Goal: Information Seeking & Learning: Learn about a topic

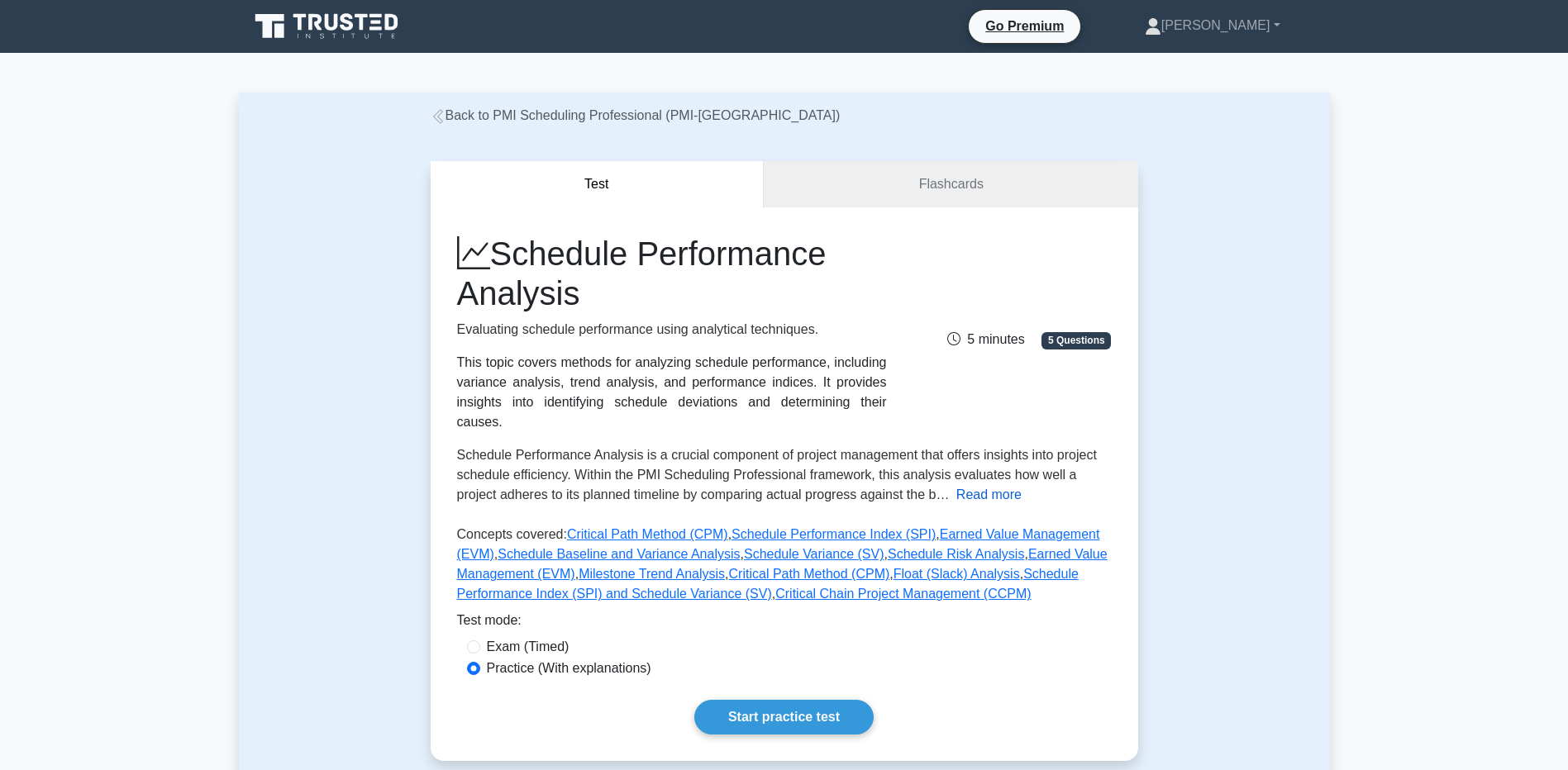
click at [1010, 485] on button "Read more" at bounding box center [989, 495] width 65 height 20
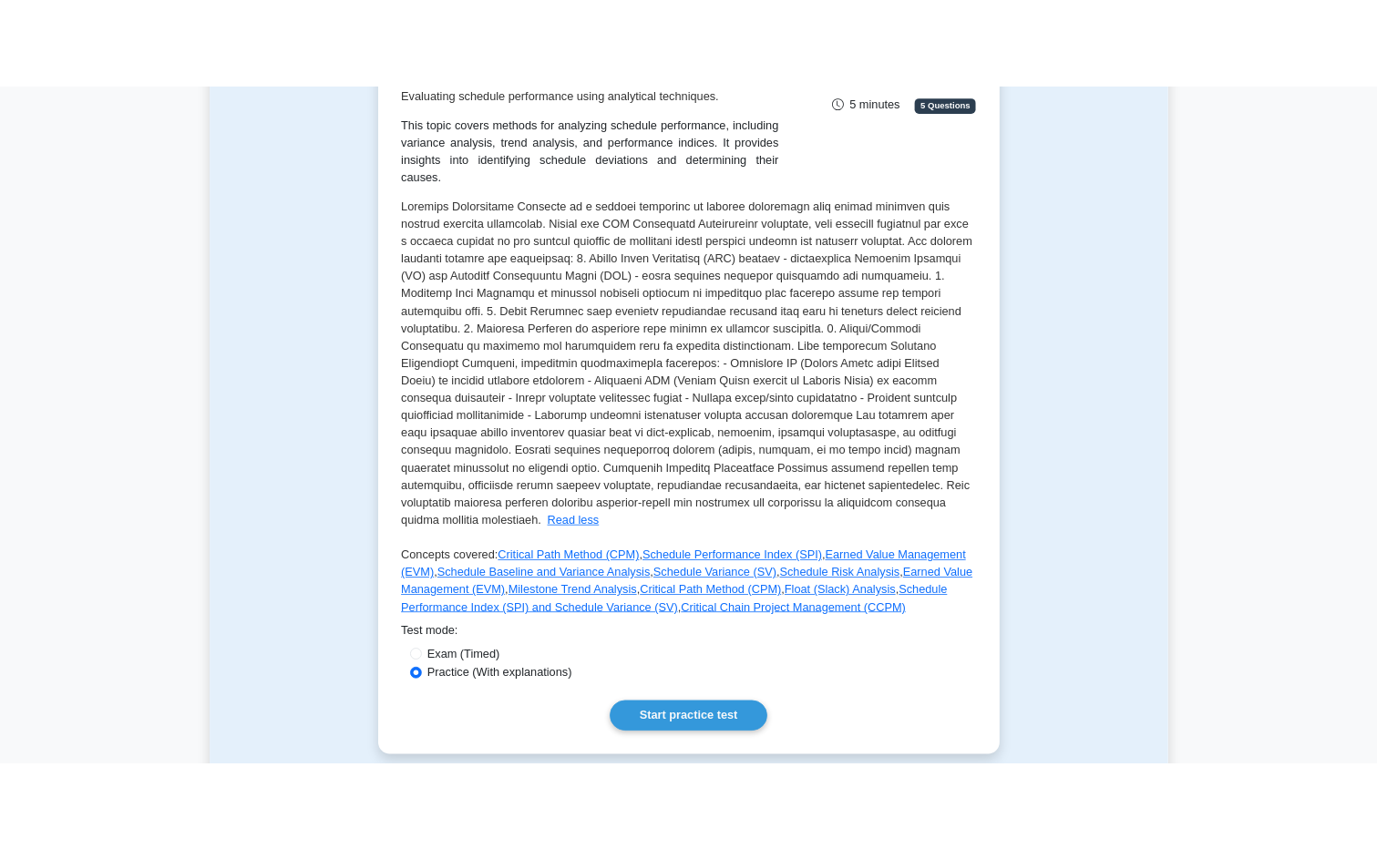
scroll to position [364, 0]
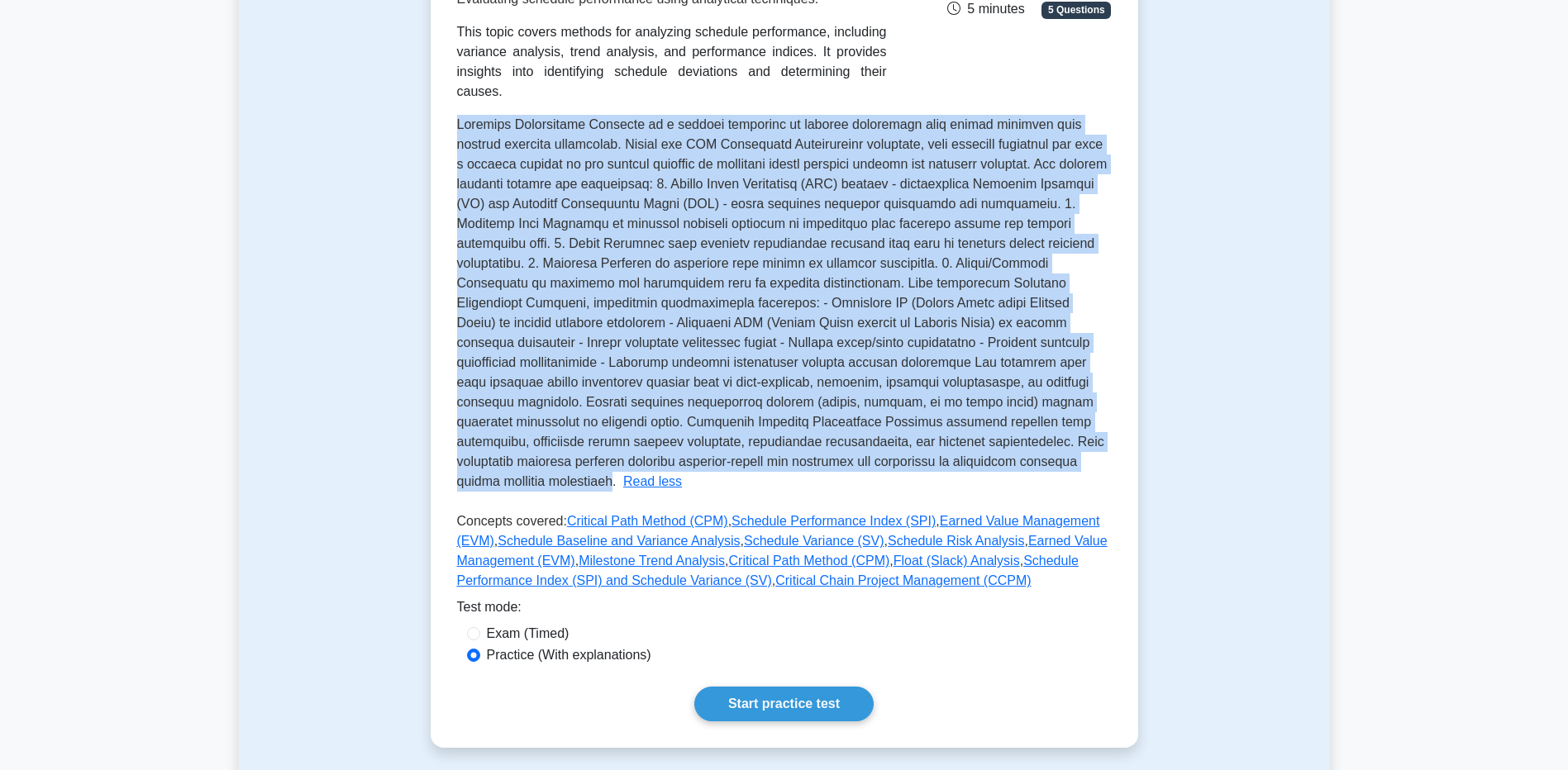
drag, startPoint x: 456, startPoint y: 105, endPoint x: 911, endPoint y: 444, distance: 567.4
click at [911, 444] on span at bounding box center [782, 302] width 651 height 371
drag, startPoint x: 911, startPoint y: 444, endPoint x: 778, endPoint y: 298, distance: 197.5
copy span "Schedule Performance Analysis is a crucial component of project management that…"
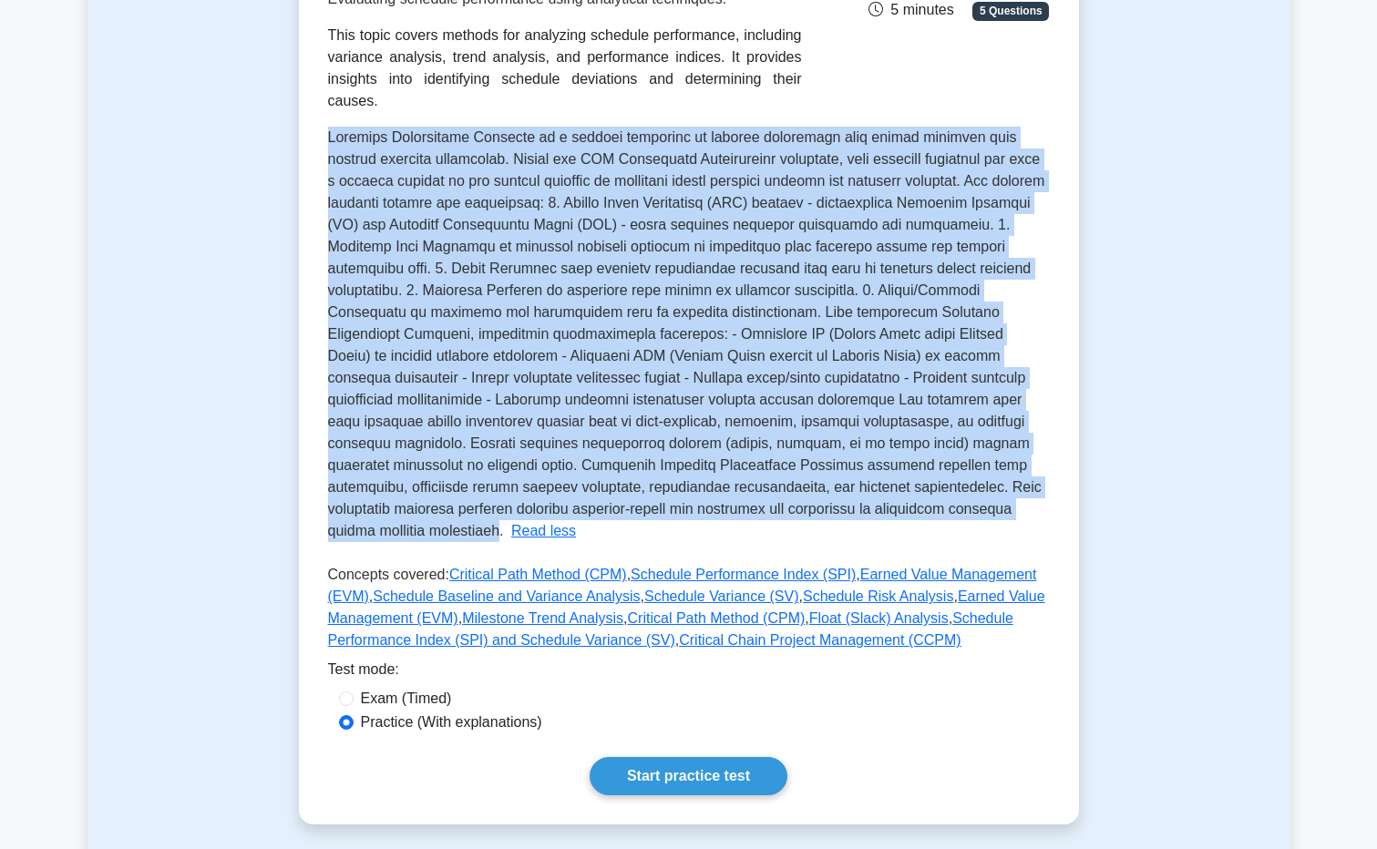
copy span "Schedule Performance Analysis is a crucial component of project management that…"
click at [896, 329] on span at bounding box center [686, 333] width 717 height 409
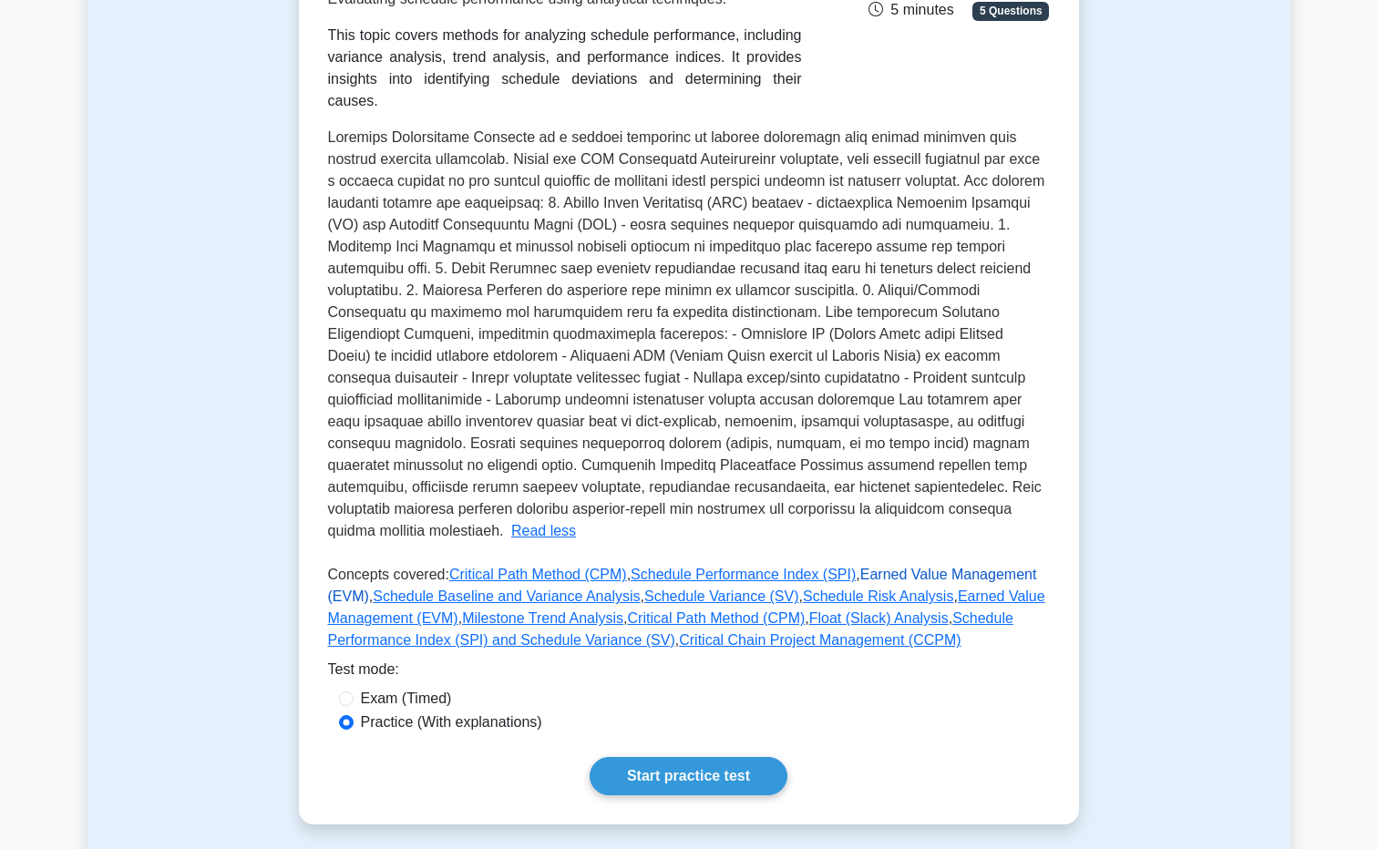
click at [930, 567] on link "Earned Value Management (EVM)" at bounding box center [682, 585] width 709 height 37
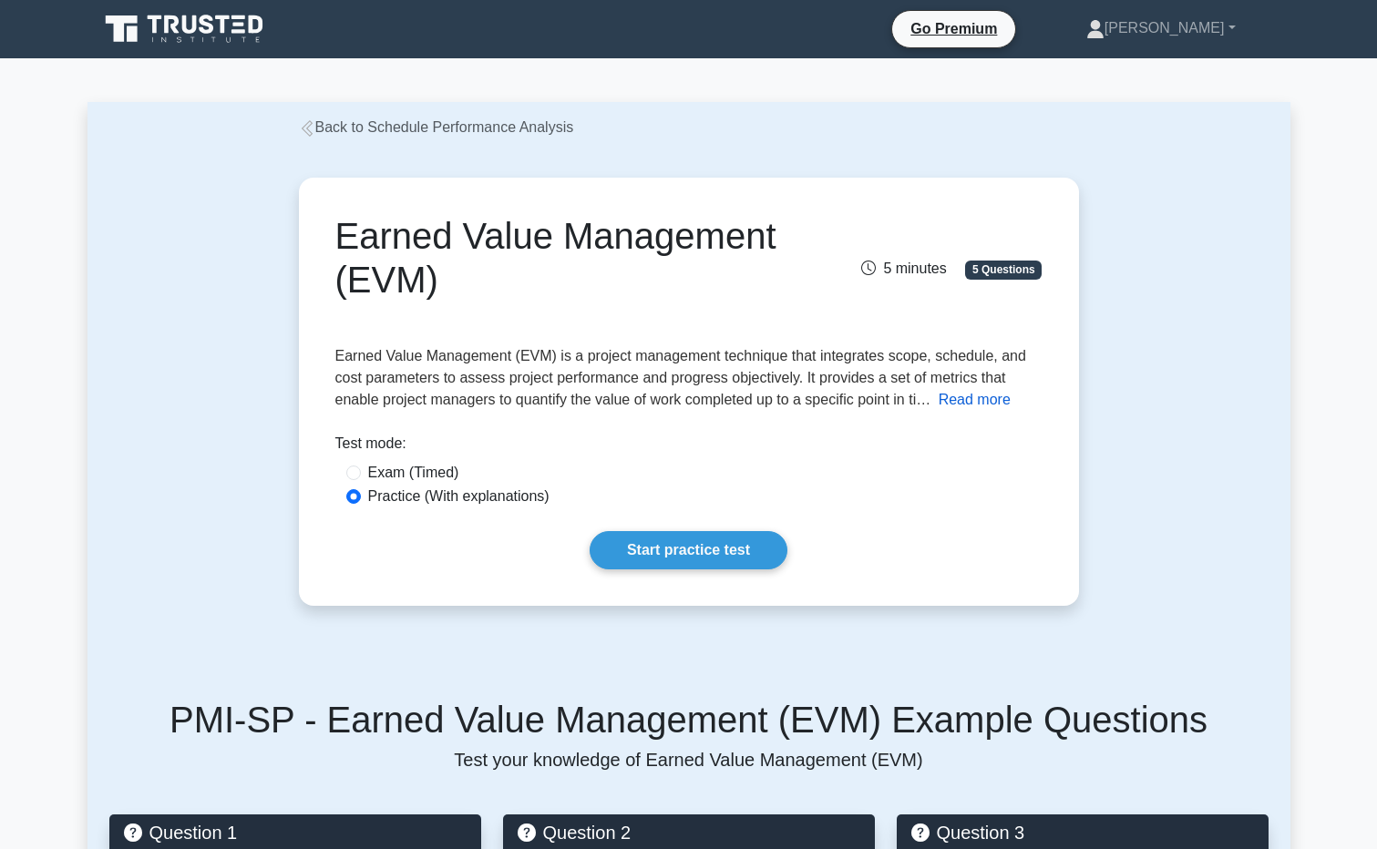
click at [980, 402] on button "Read more" at bounding box center [974, 400] width 72 height 22
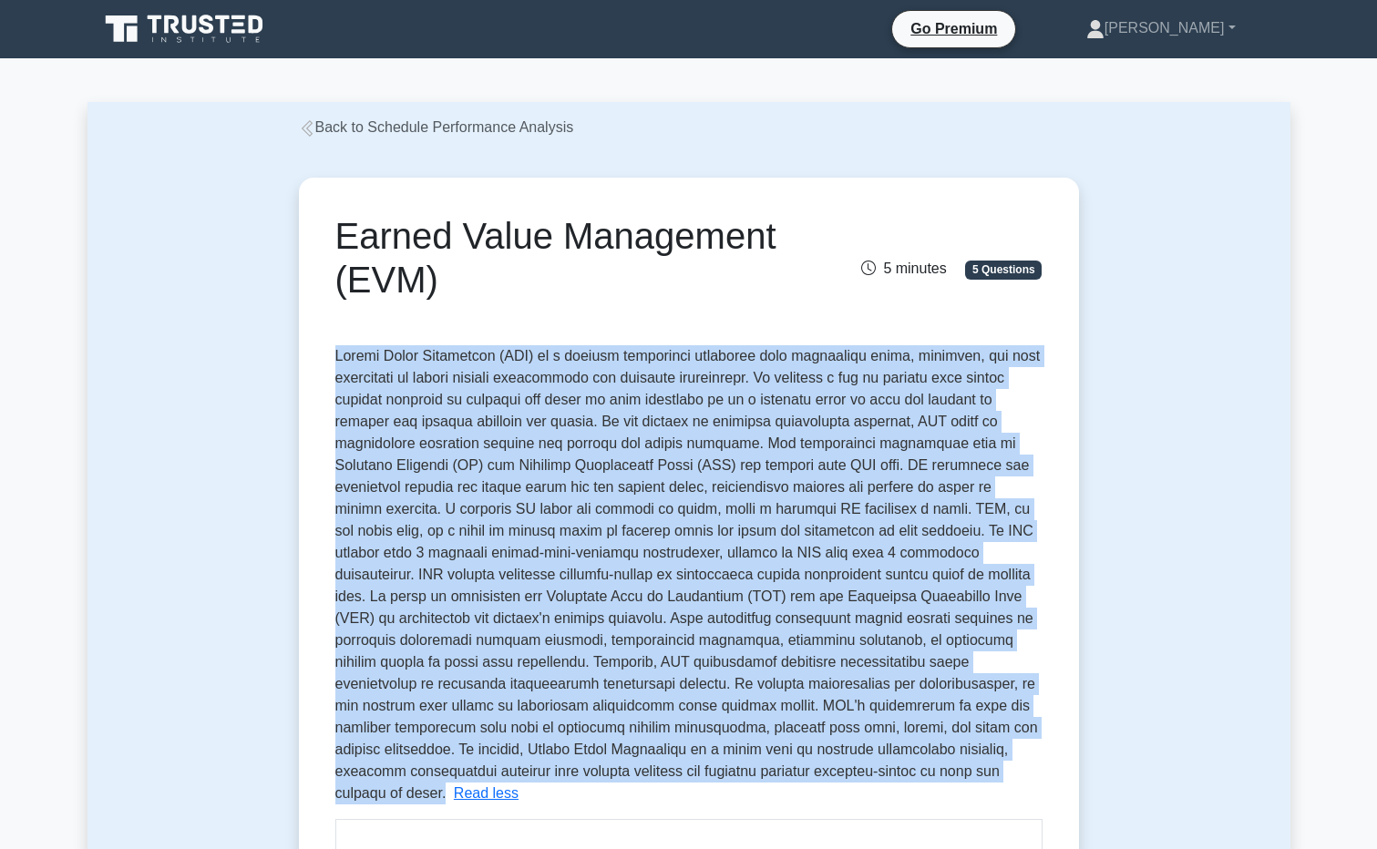
drag, startPoint x: 334, startPoint y: 355, endPoint x: 836, endPoint y: 773, distance: 652.8
click at [836, 773] on span at bounding box center [687, 574] width 705 height 453
drag, startPoint x: 836, startPoint y: 773, endPoint x: 699, endPoint y: 618, distance: 207.2
copy span "Earned Value Management (EVM) is a project management technique that integrates…"
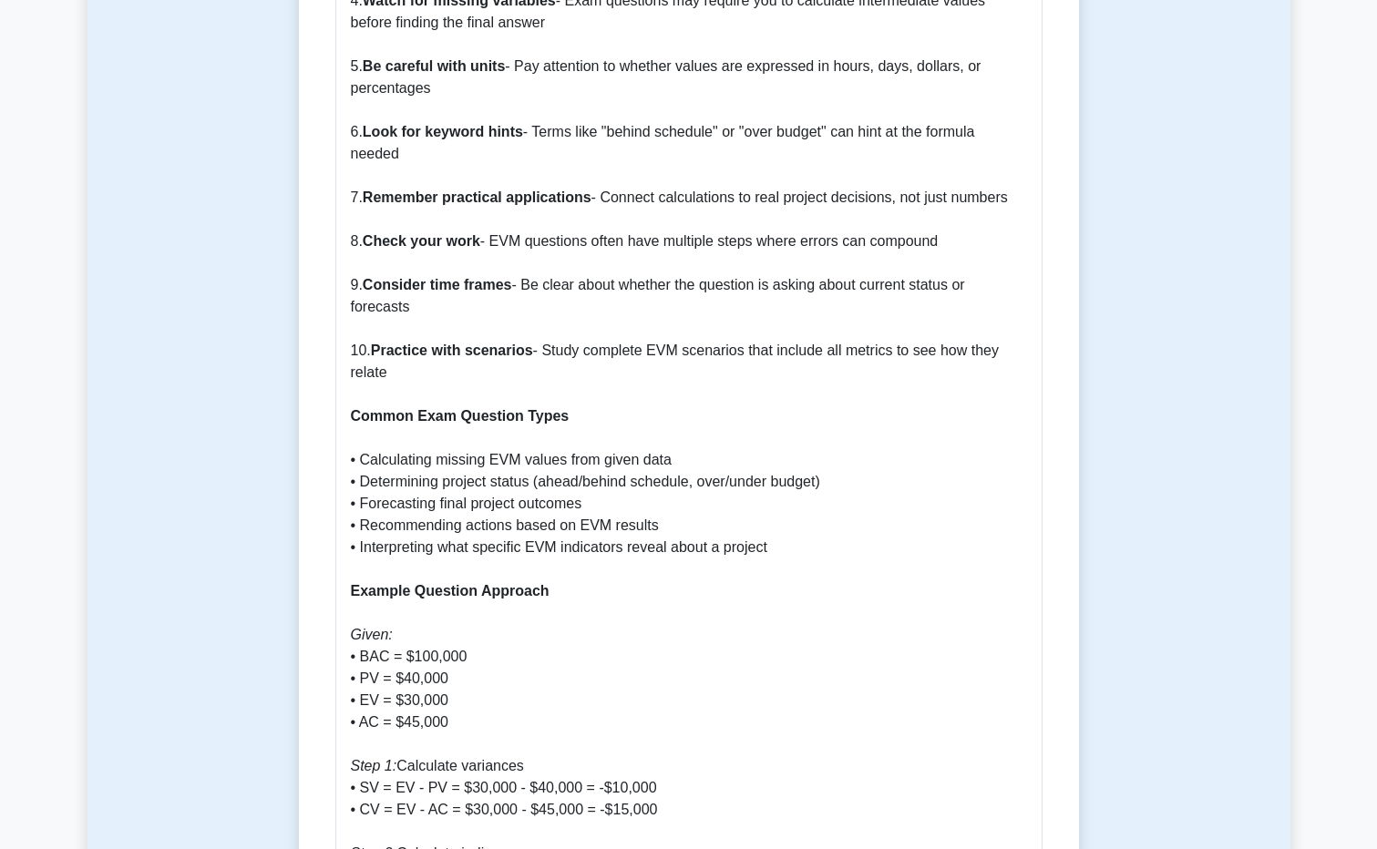
scroll to position [2460, 0]
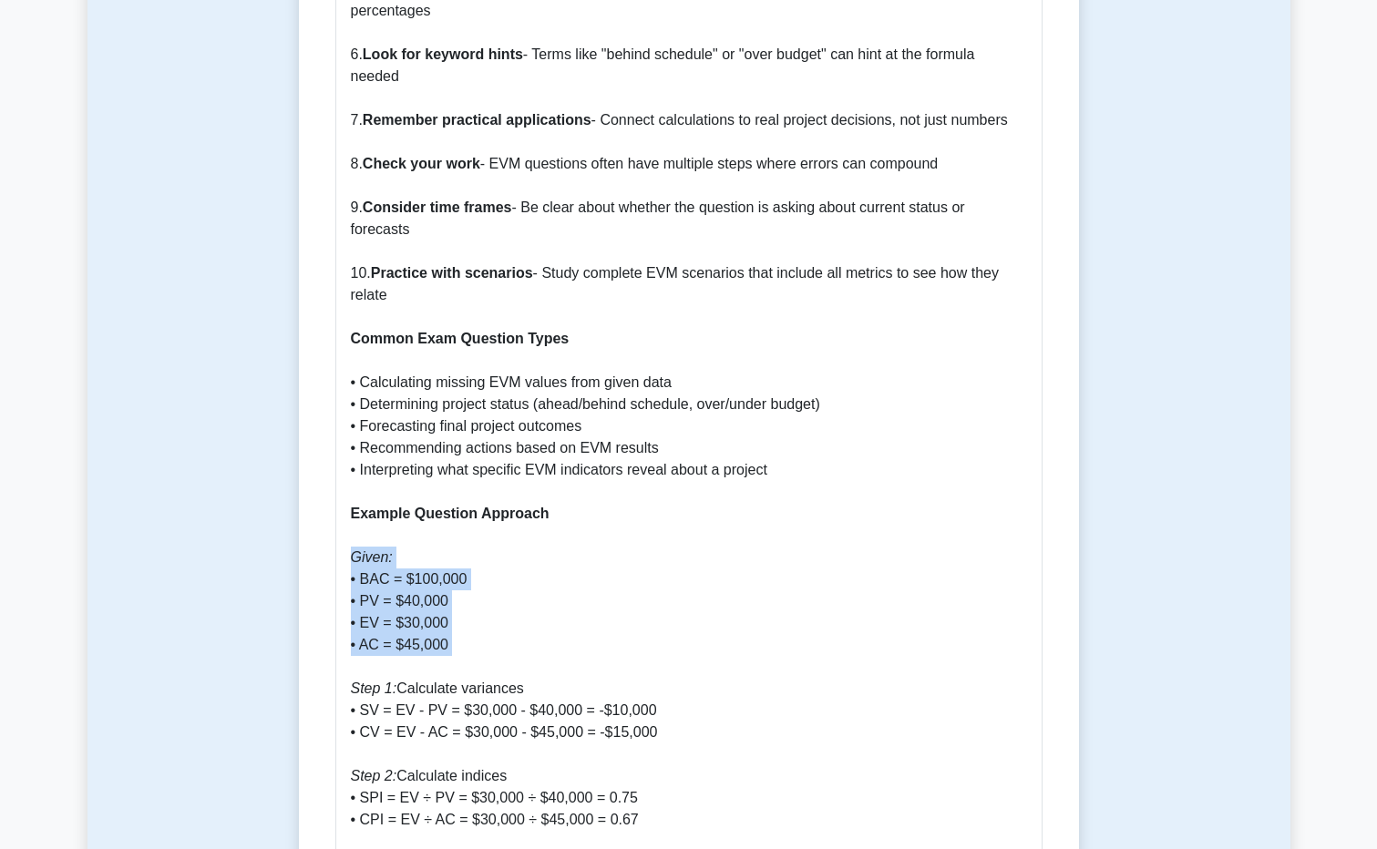
drag, startPoint x: 347, startPoint y: 538, endPoint x: 446, endPoint y: 641, distance: 142.4
drag, startPoint x: 446, startPoint y: 641, endPoint x: 428, endPoint y: 675, distance: 39.1
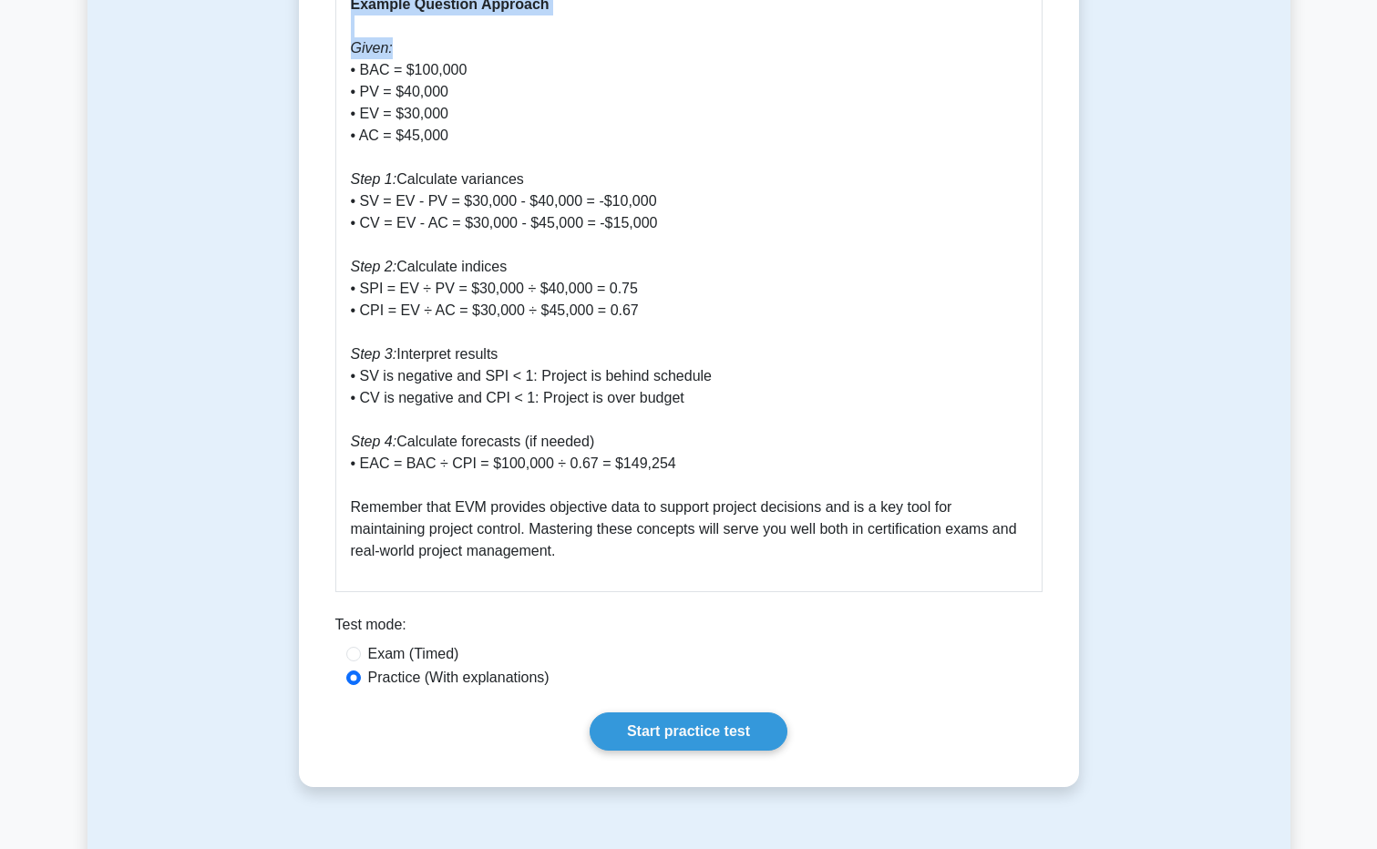
scroll to position [2688, 0]
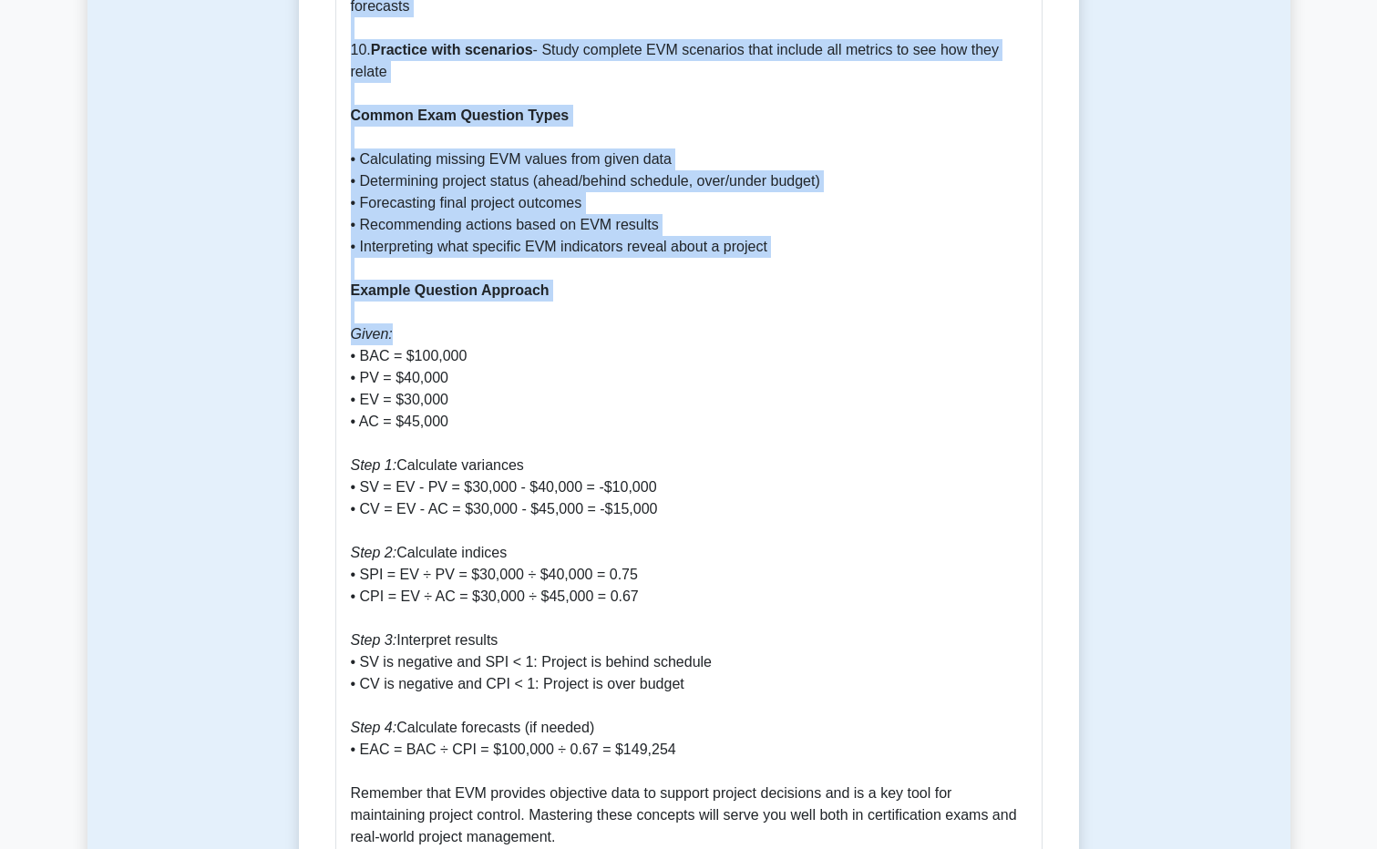
drag, startPoint x: 352, startPoint y: 479, endPoint x: 1096, endPoint y: 60, distance: 854.3
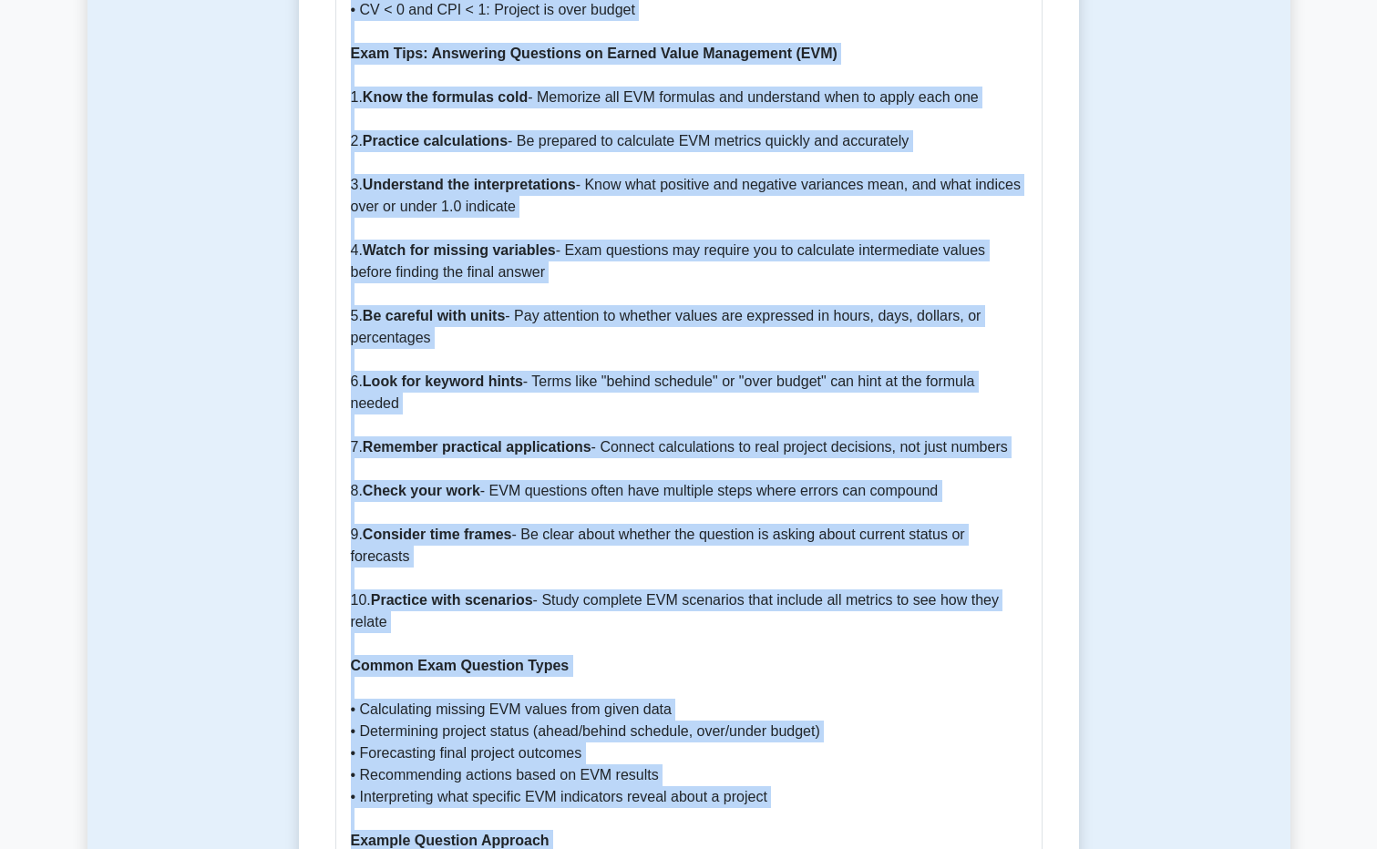
scroll to position [1959, 0]
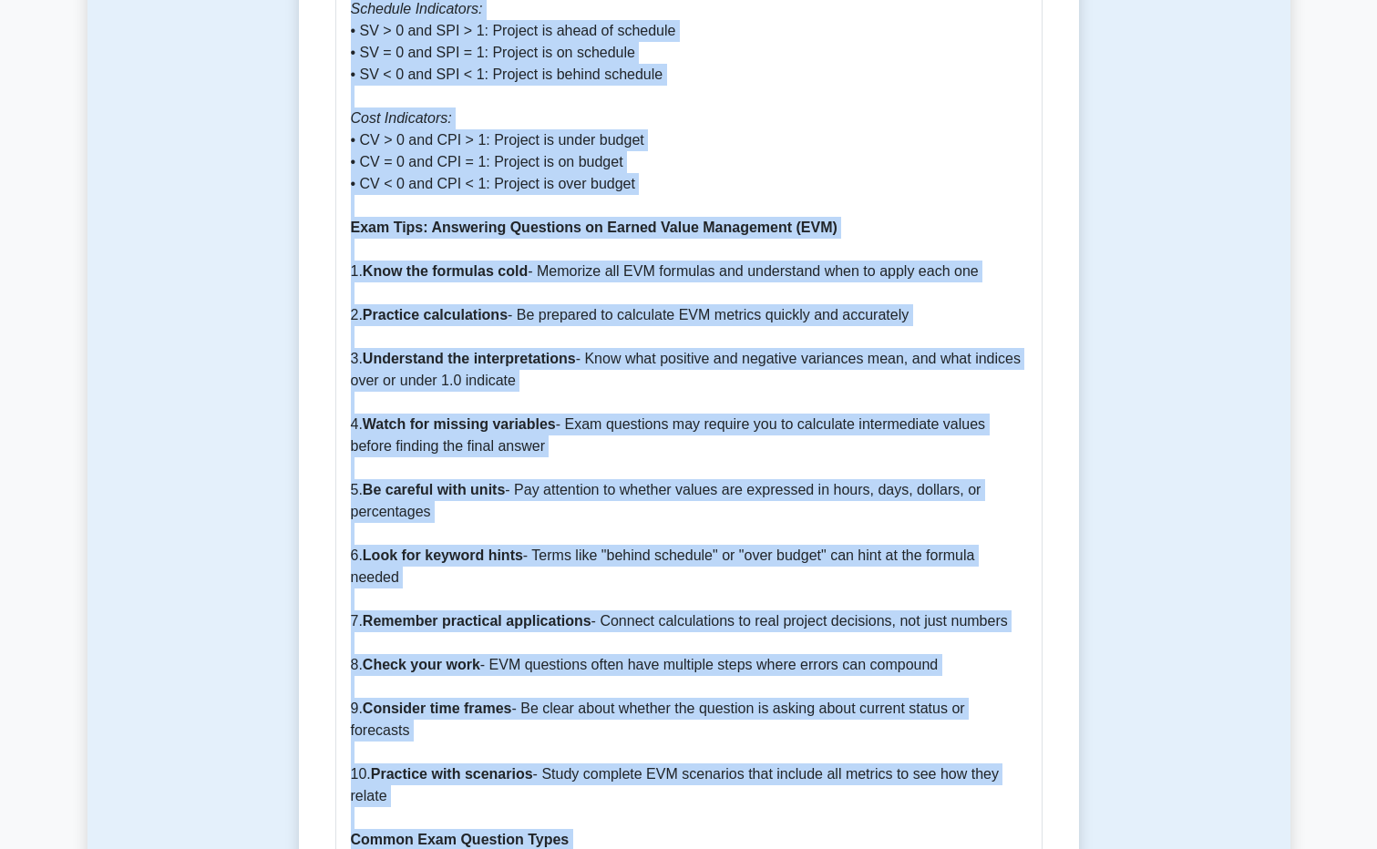
copy div "Earned Value Management (EVM): A Comprehensive Guide Why Earned Value Managemen…"
click at [610, 354] on p "Why Earned Value Management is Important Earned Value Management (EVM) is a cri…" at bounding box center [689, 250] width 676 height 2646
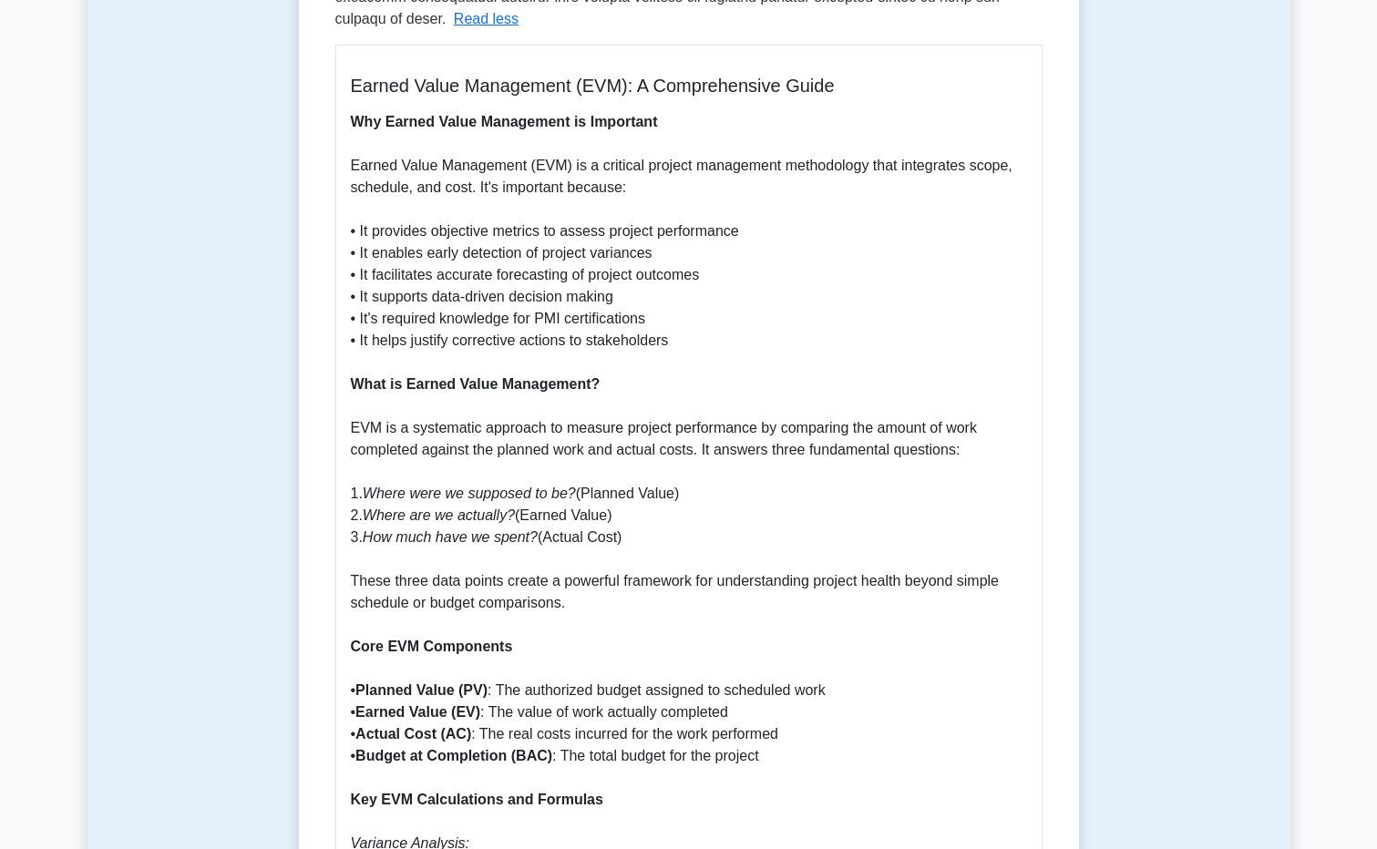
scroll to position [1230, 0]
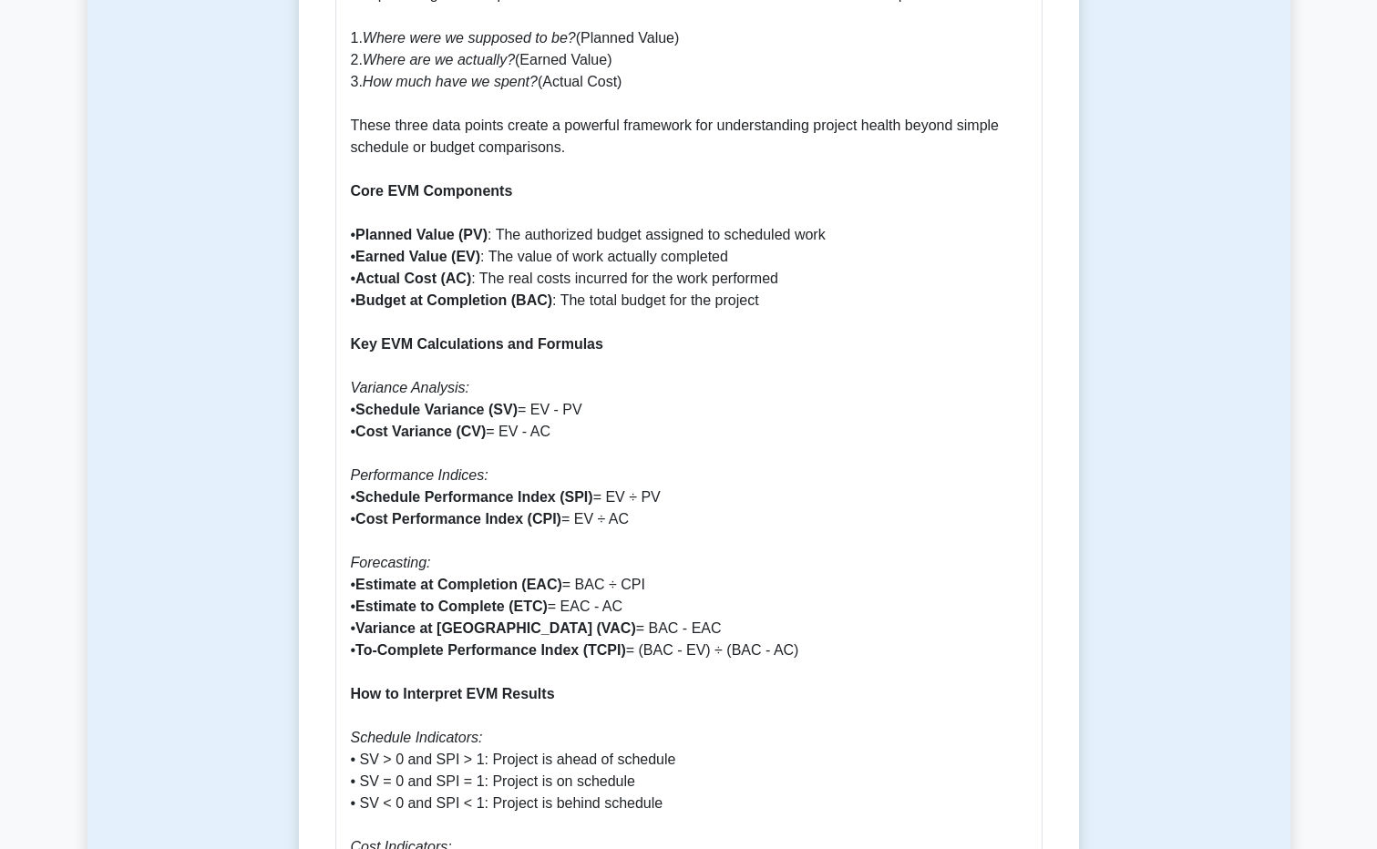
click at [487, 642] on b "To-Complete Performance Index (TCPI)" at bounding box center [490, 649] width 271 height 15
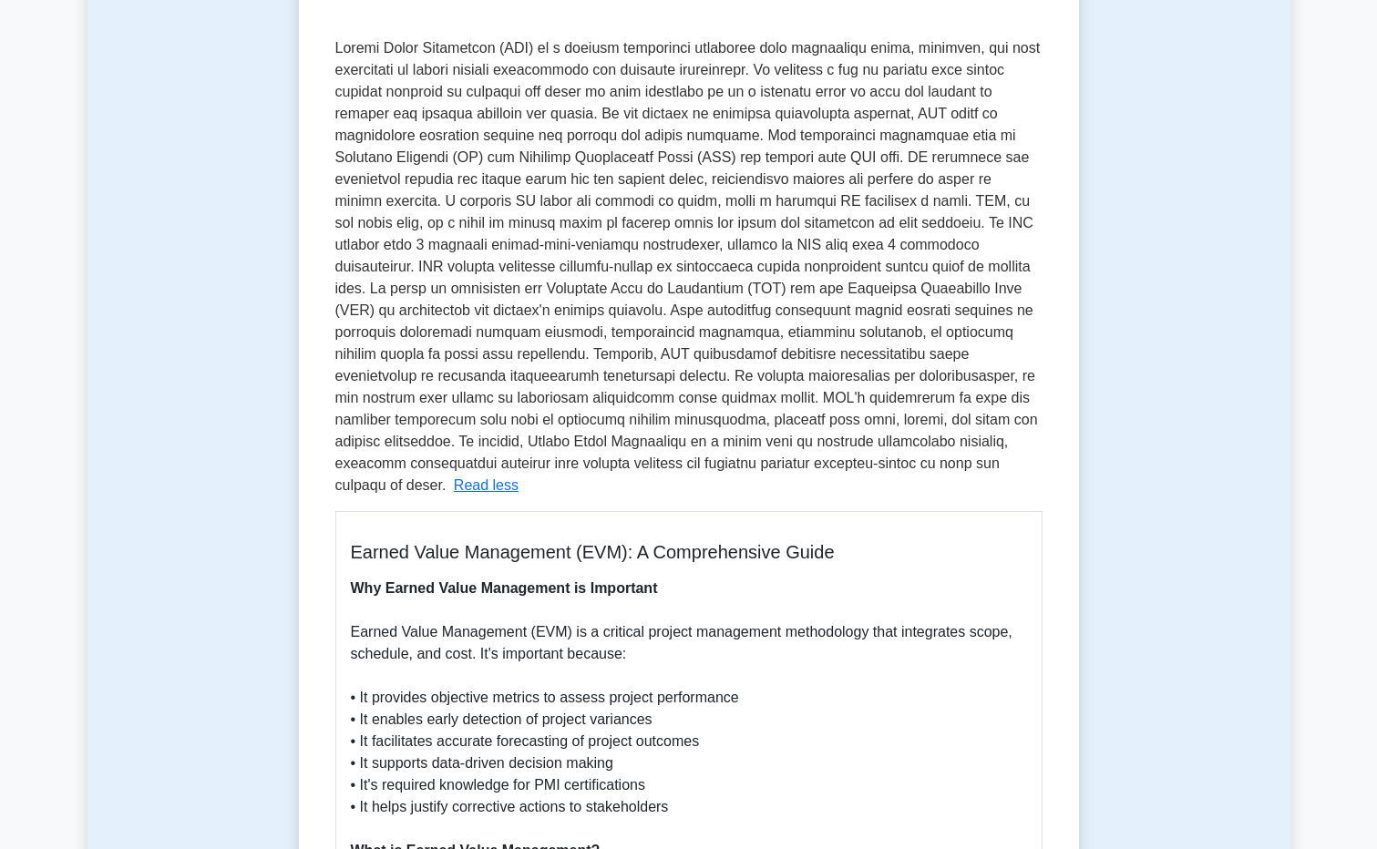
scroll to position [137, 0]
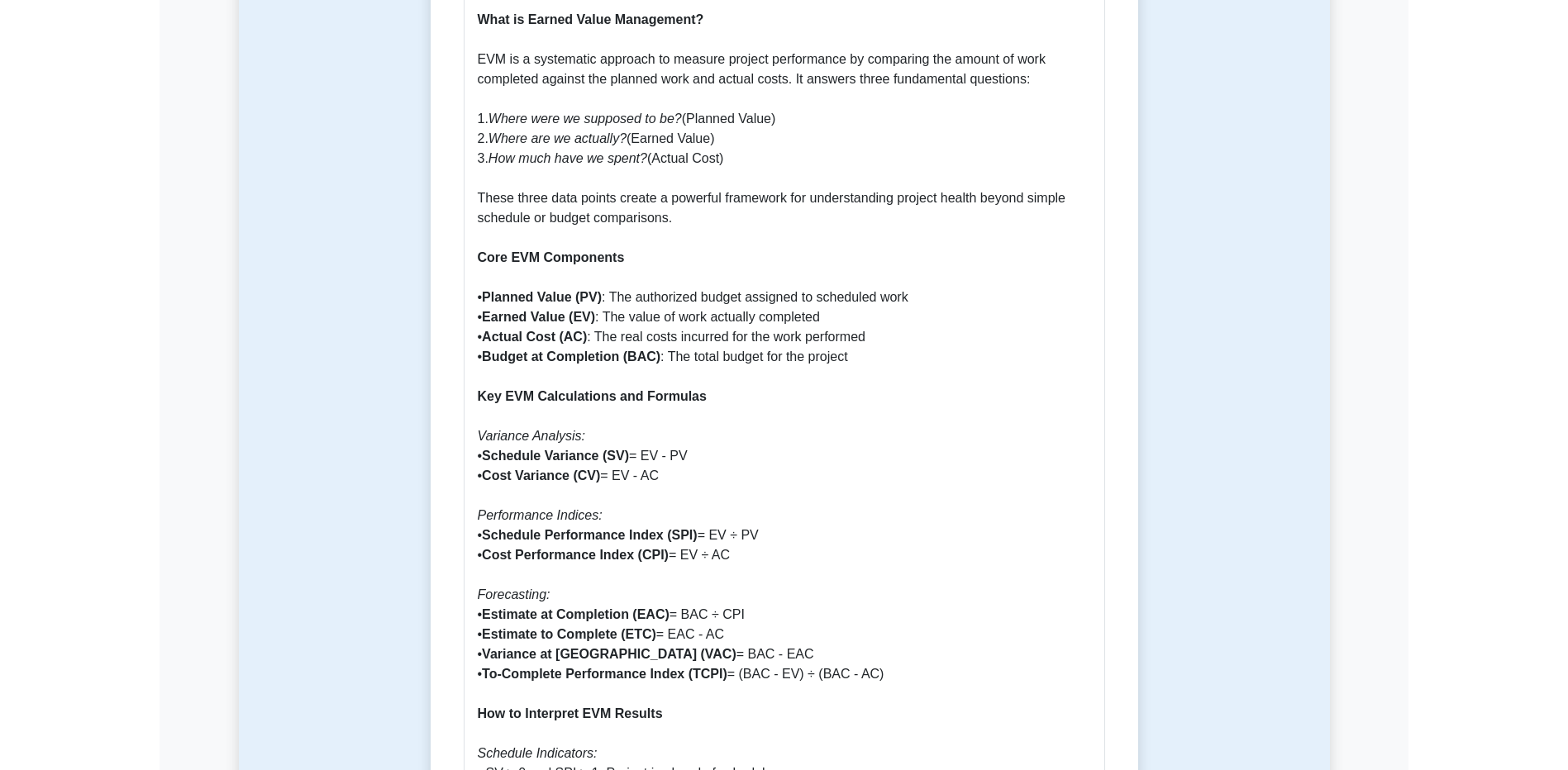
scroll to position [702, 0]
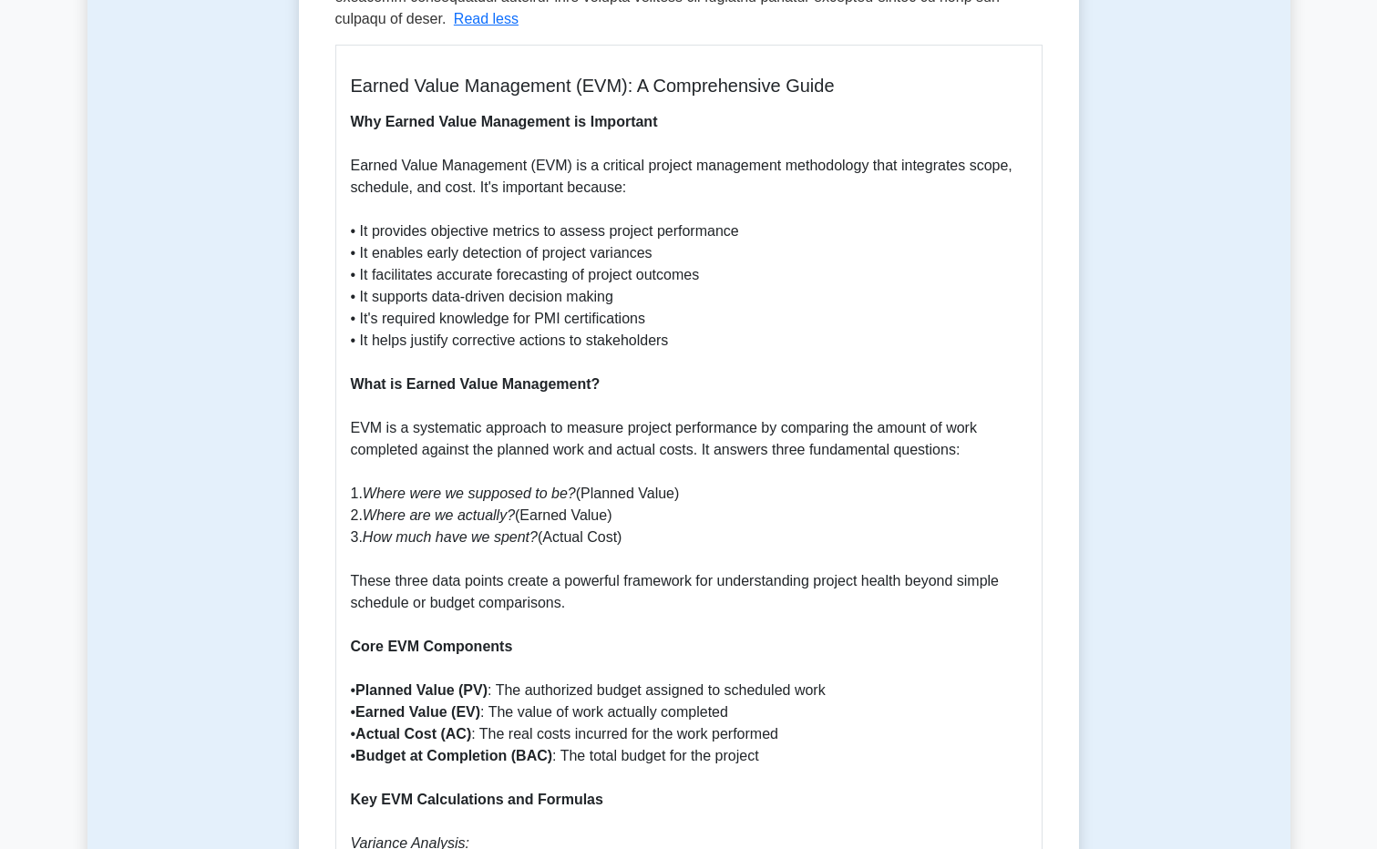
click at [510, 486] on icon "Where were we supposed to be?" at bounding box center [469, 493] width 213 height 15
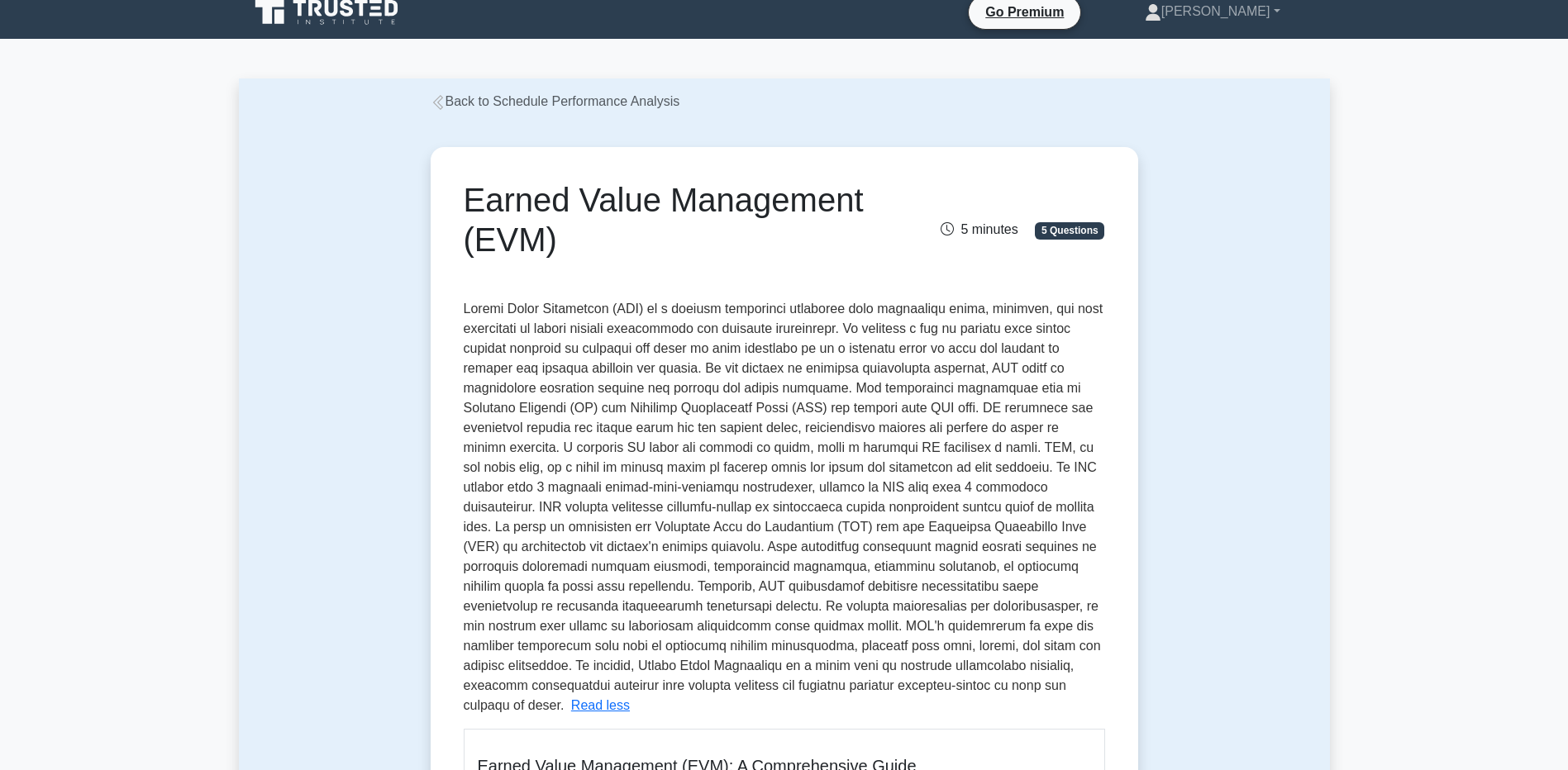
scroll to position [0, 0]
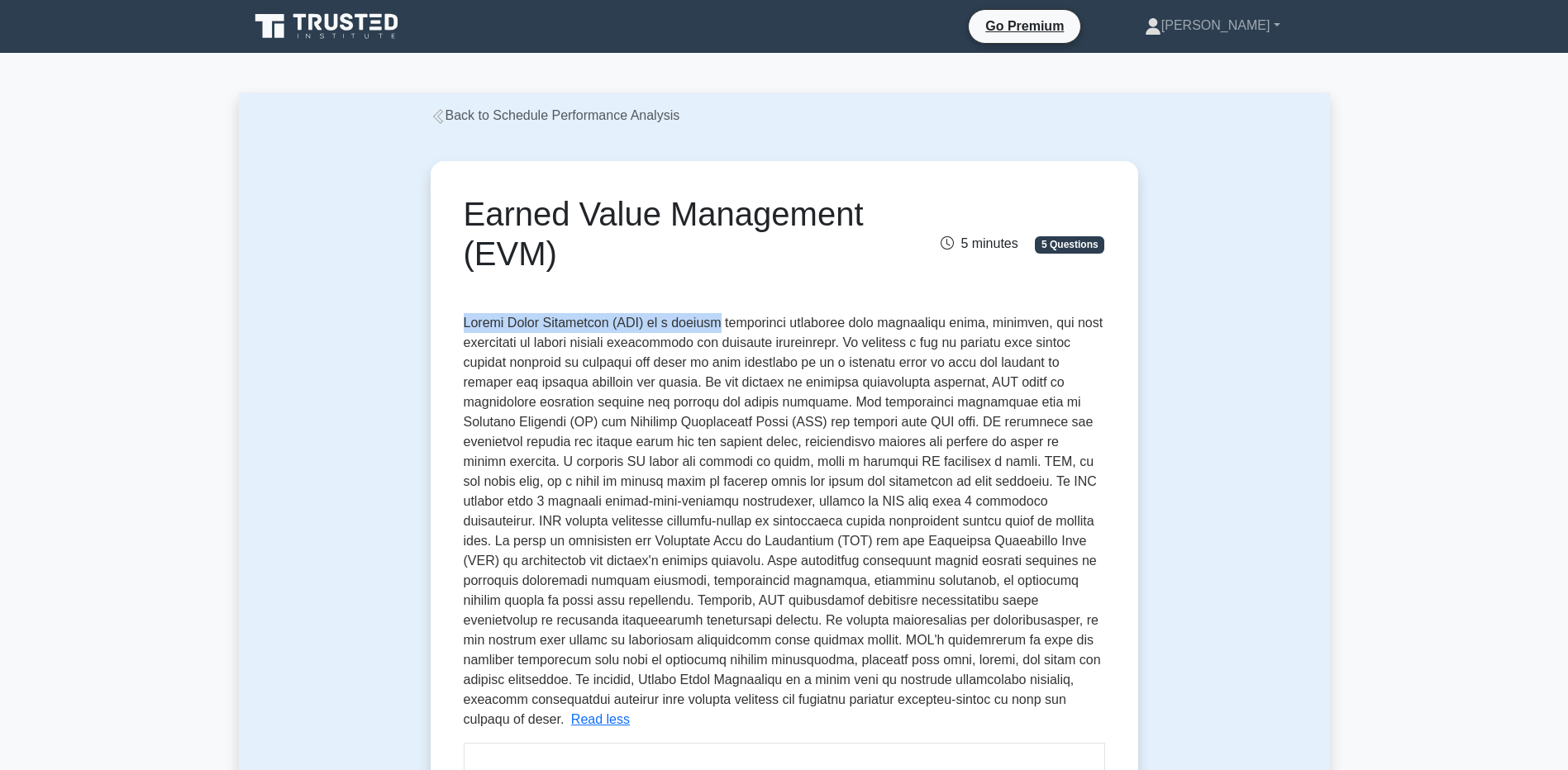
drag, startPoint x: 463, startPoint y: 329, endPoint x: 734, endPoint y: 331, distance: 271.0
click at [734, 331] on span at bounding box center [783, 521] width 640 height 411
click at [801, 326] on span at bounding box center [783, 521] width 640 height 411
